Goal: Find specific page/section: Find specific page/section

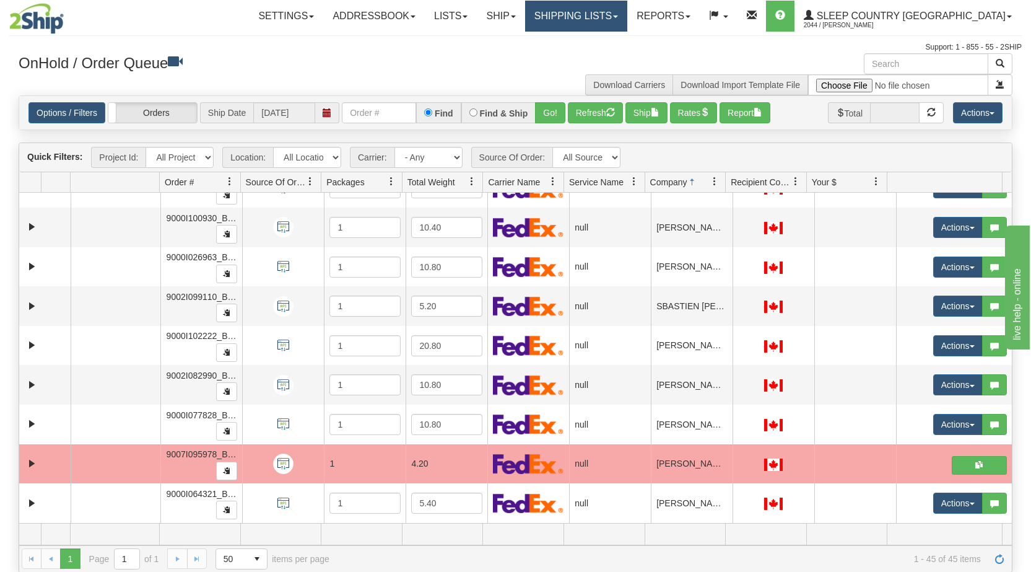
click at [627, 17] on link "Shipping lists" at bounding box center [576, 16] width 102 height 31
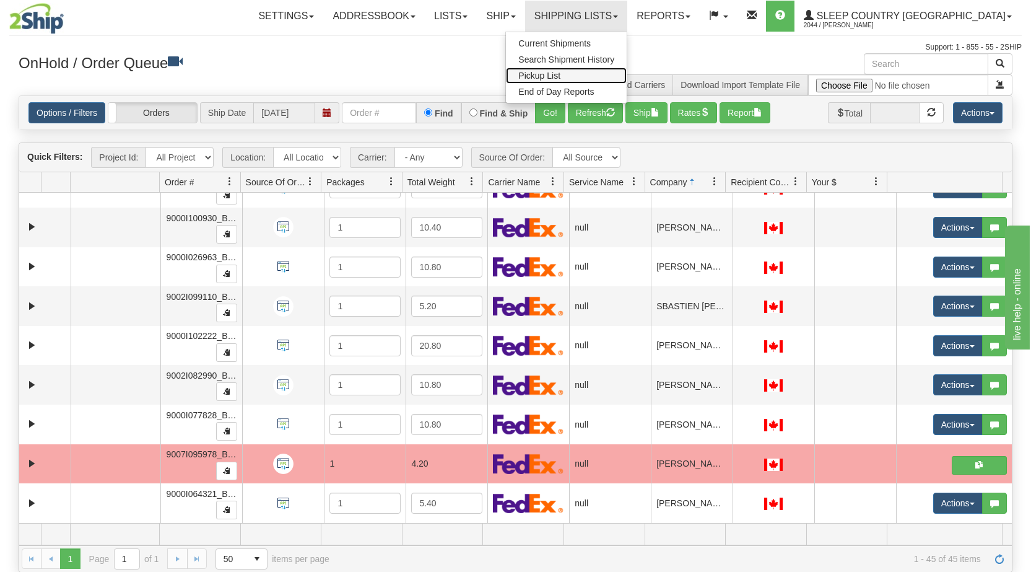
click at [560, 72] on span "Pickup List" at bounding box center [539, 76] width 42 height 10
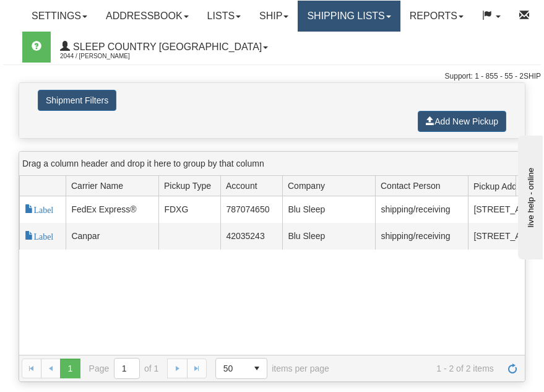
click at [389, 14] on link "Shipping lists" at bounding box center [349, 16] width 102 height 31
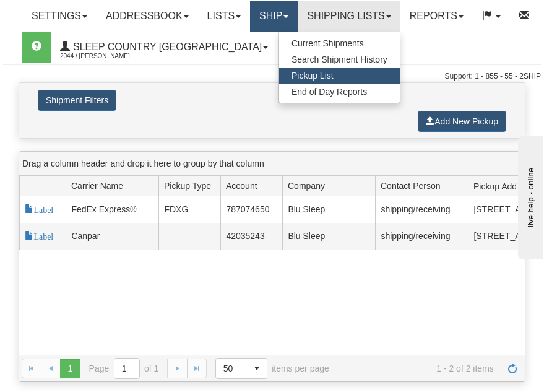
click at [284, 12] on link "Ship" at bounding box center [274, 16] width 48 height 31
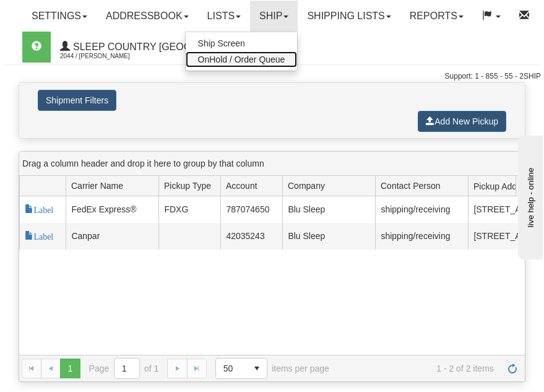
click at [252, 58] on span "OnHold / Order Queue" at bounding box center [241, 60] width 87 height 10
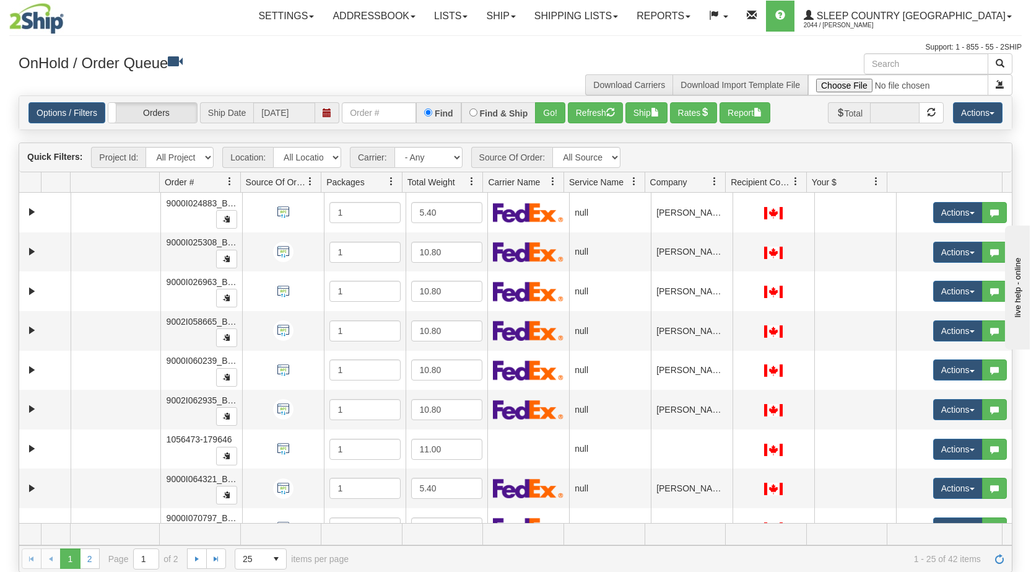
click at [544, 180] on span at bounding box center [715, 182] width 10 height 10
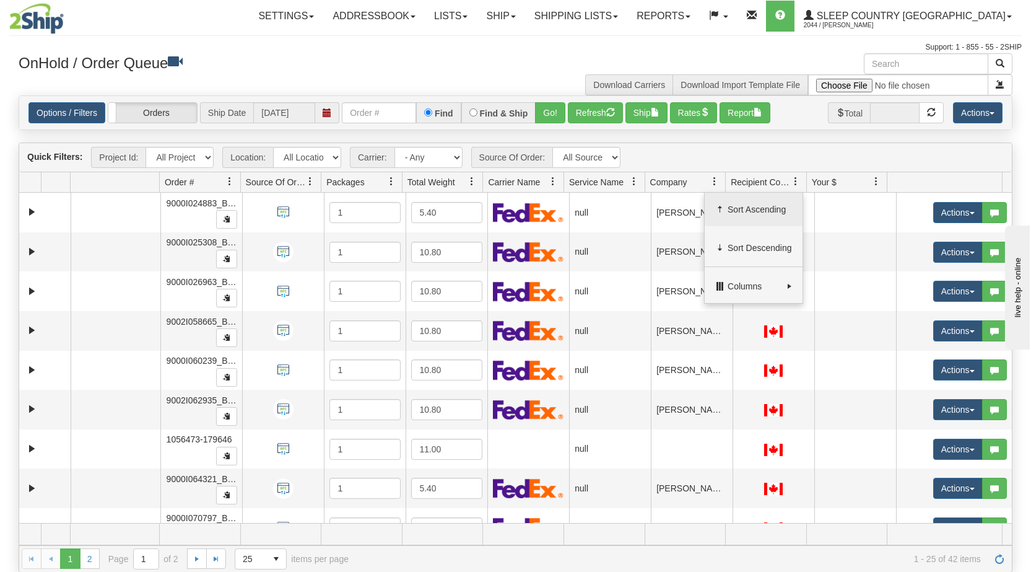
click at [544, 206] on span "Sort Ascending" at bounding box center [754, 209] width 98 height 33
